Goal: Task Accomplishment & Management: Manage account settings

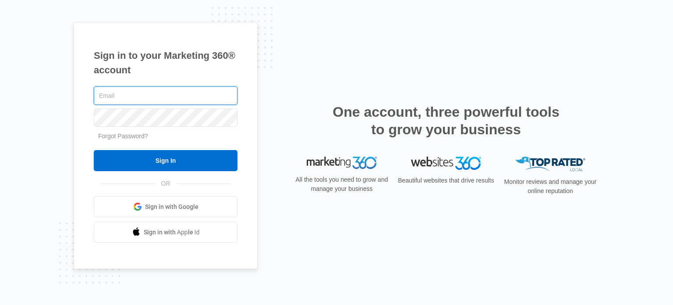
type input "[PERSON_NAME][EMAIL_ADDRESS][DOMAIN_NAME]"
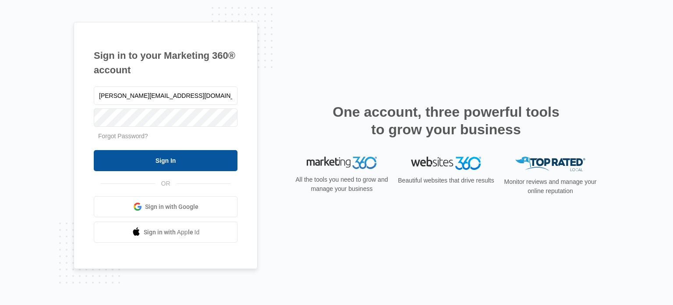
click at [195, 170] on input "Sign In" at bounding box center [166, 160] width 144 height 21
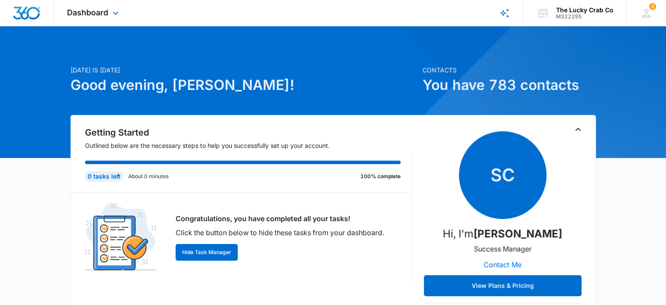
click at [103, 18] on div "Dashboard Apps Reputation Websites Forms CRM Email Social Shop Payments POS Con…" at bounding box center [94, 13] width 80 height 26
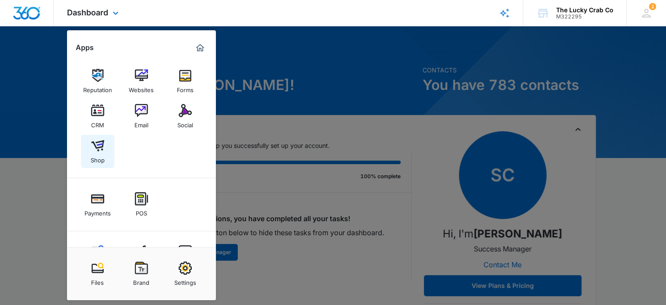
click at [96, 149] on img at bounding box center [97, 145] width 13 height 13
